Goal: Communication & Community: Answer question/provide support

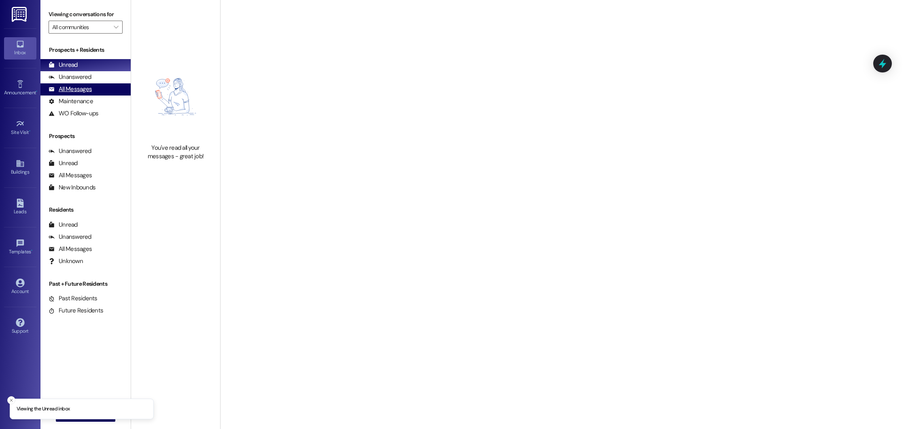
click at [96, 85] on div "All Messages (undefined)" at bounding box center [85, 89] width 90 height 12
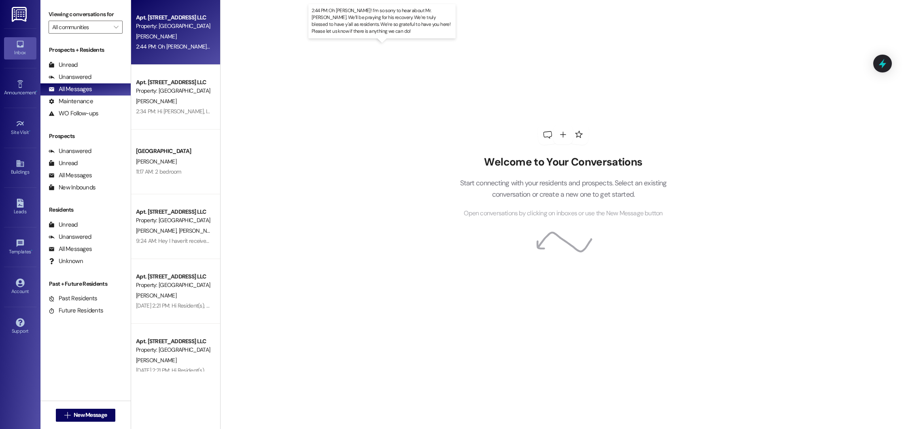
click at [185, 45] on div "2:44 PM: Oh [PERSON_NAME]! I’m so sorry to hear about Mr. [PERSON_NAME]. We’ll …" at bounding box center [419, 46] width 566 height 7
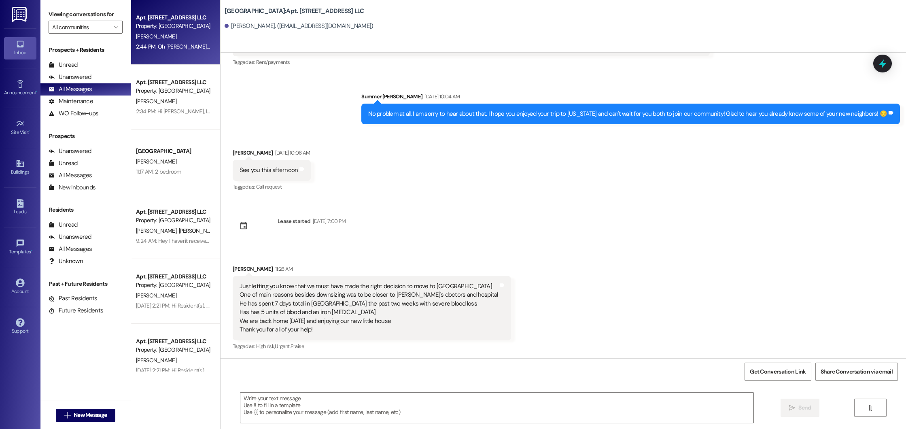
scroll to position [1031, 0]
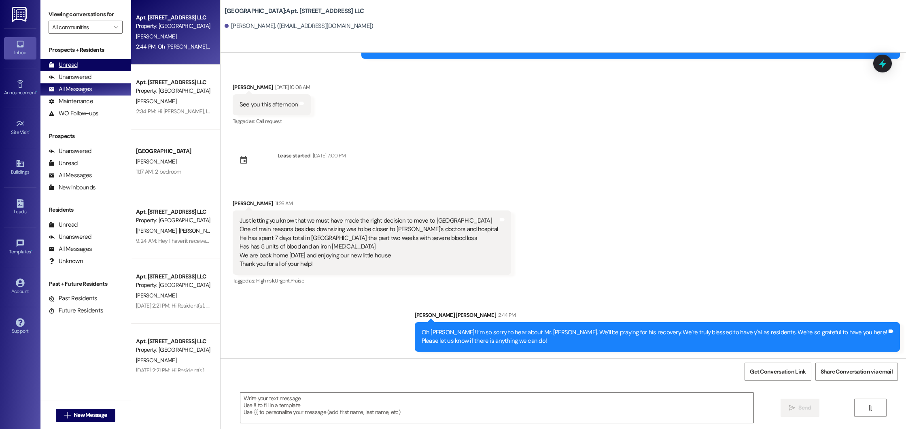
click at [87, 68] on div "Unread (0)" at bounding box center [85, 65] width 90 height 12
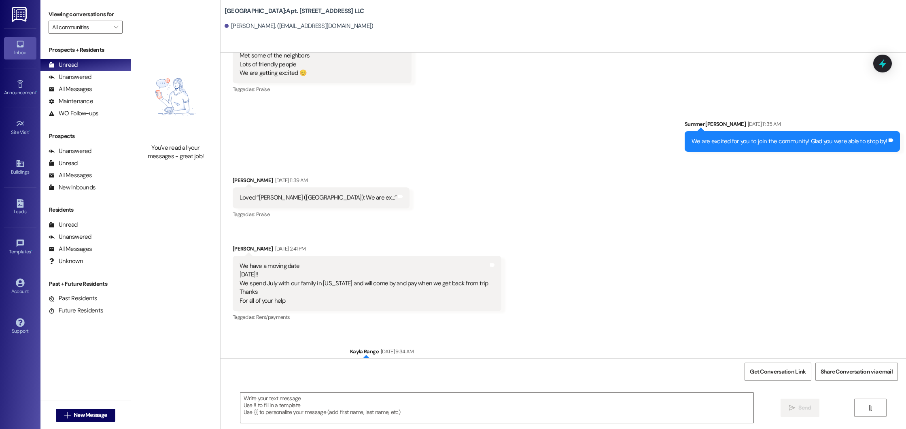
scroll to position [965, 0]
